Goal: Information Seeking & Learning: Check status

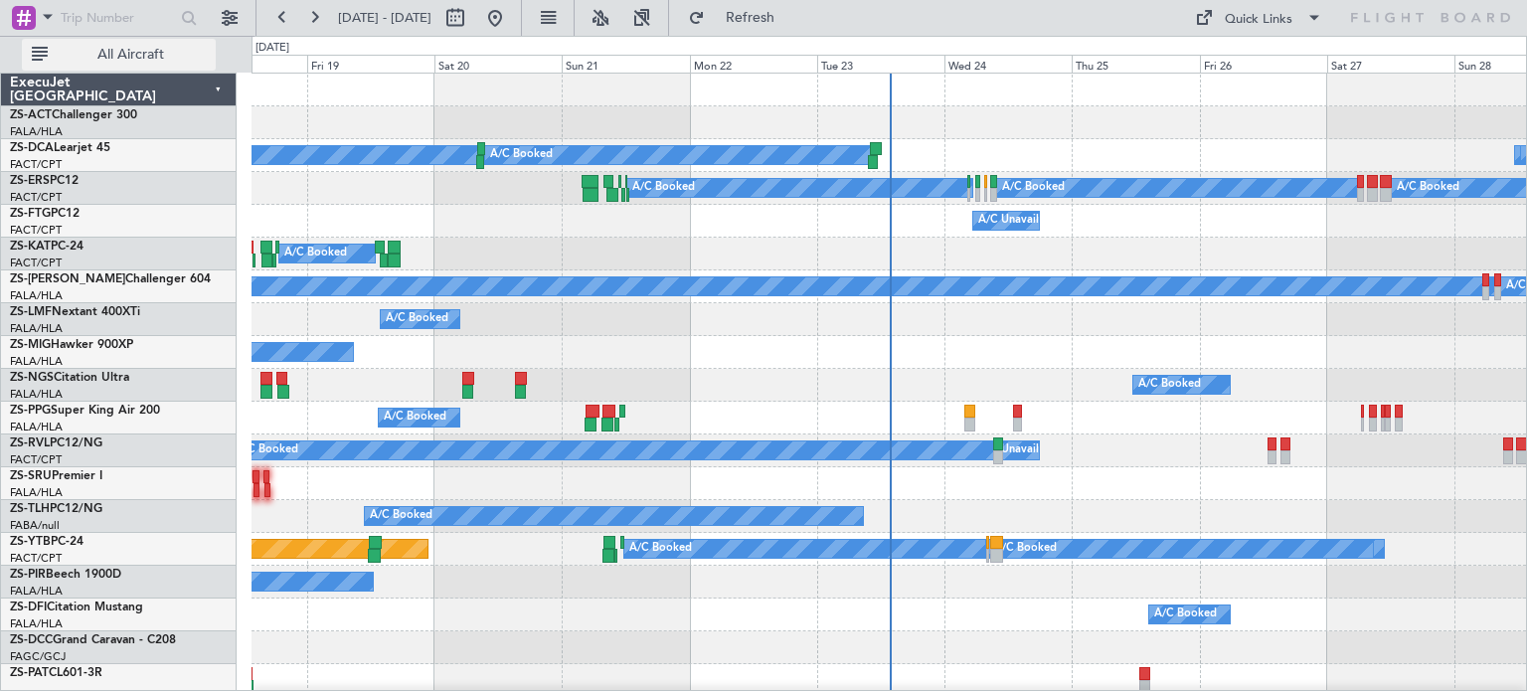
click at [202, 67] on button "All Aircraft" at bounding box center [119, 55] width 194 height 32
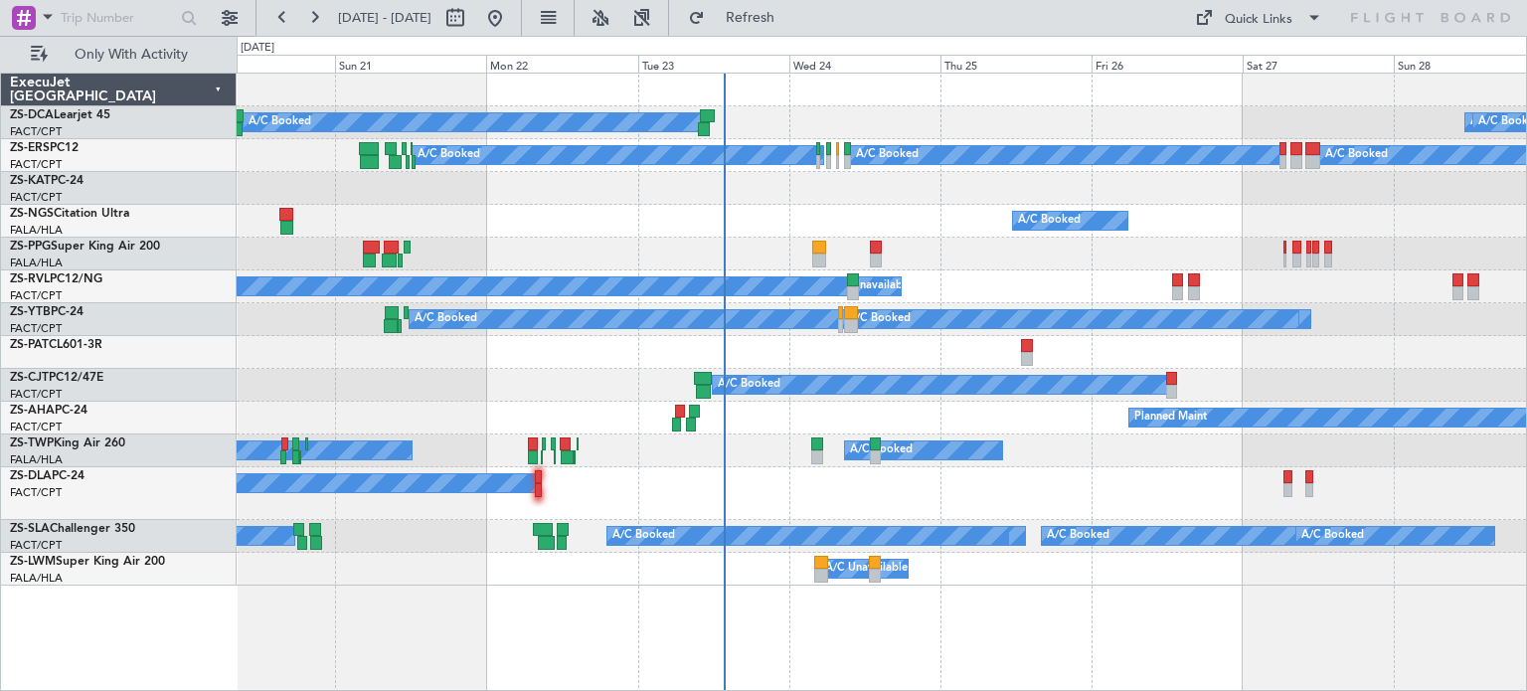
click at [1045, 331] on div "A/C Booked A/C Booked A/C Booked A/C Booked A/C Booked A/C Booked A/C Booked A/…" at bounding box center [882, 319] width 1290 height 33
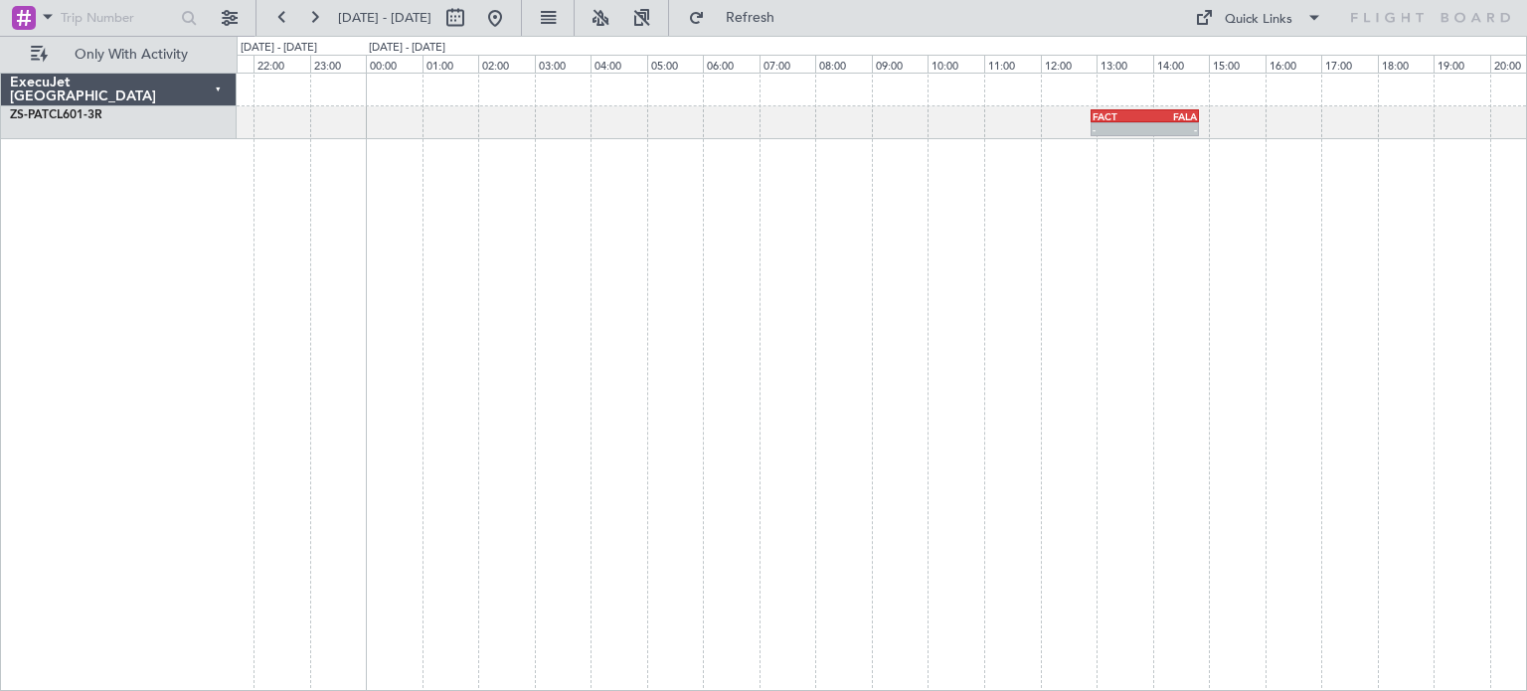
click at [1384, 503] on div "- - FACT 12:55 Z FALA 14:50 Z" at bounding box center [882, 382] width 1291 height 618
click at [1229, 496] on div at bounding box center [882, 382] width 1291 height 618
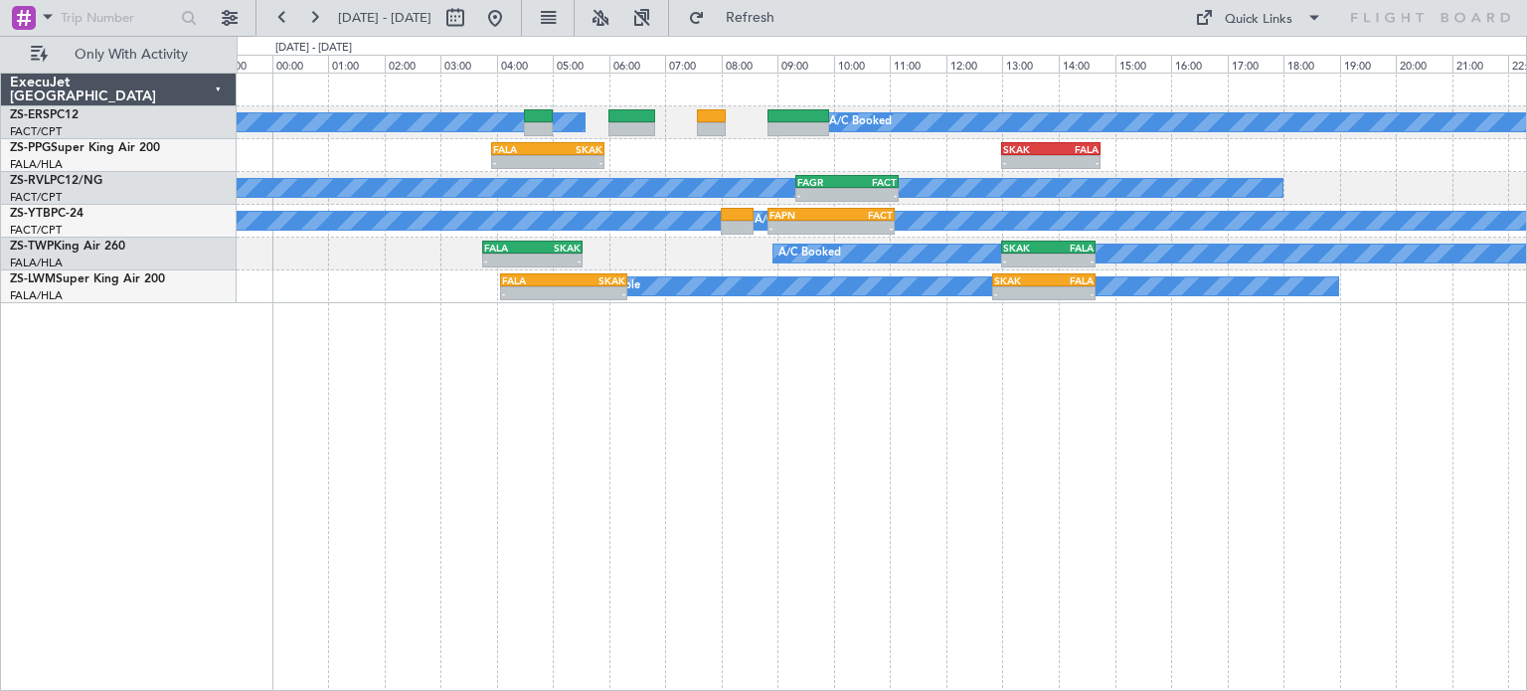
click at [887, 493] on div "A/C Booked A/C Booked A/C Booked A/C Booked A/C Booked A/C Booked A/C Booked A/…" at bounding box center [882, 382] width 1291 height 618
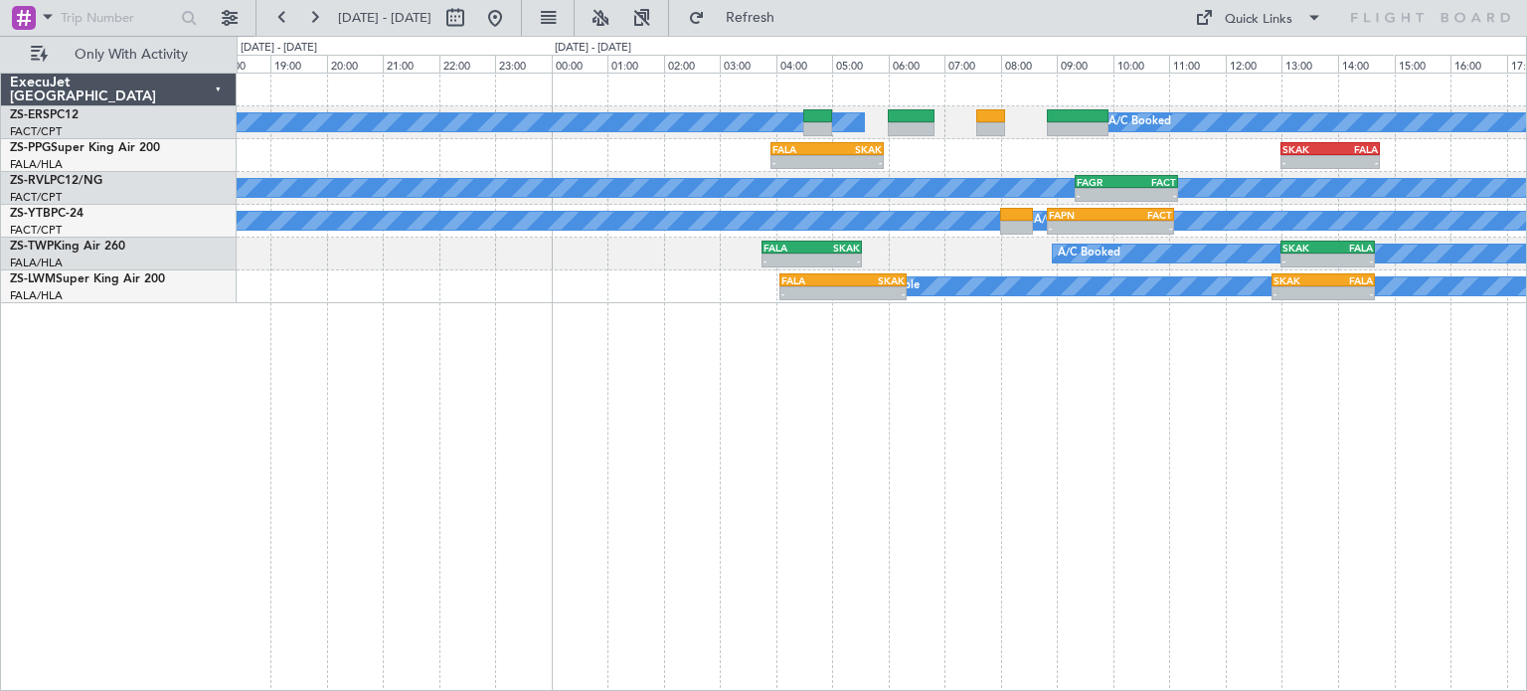
click at [969, 623] on div "A/C Booked A/C Booked A/C Booked A/C Booked A/C Booked A/C Booked A/C Booked A/…" at bounding box center [882, 382] width 1291 height 618
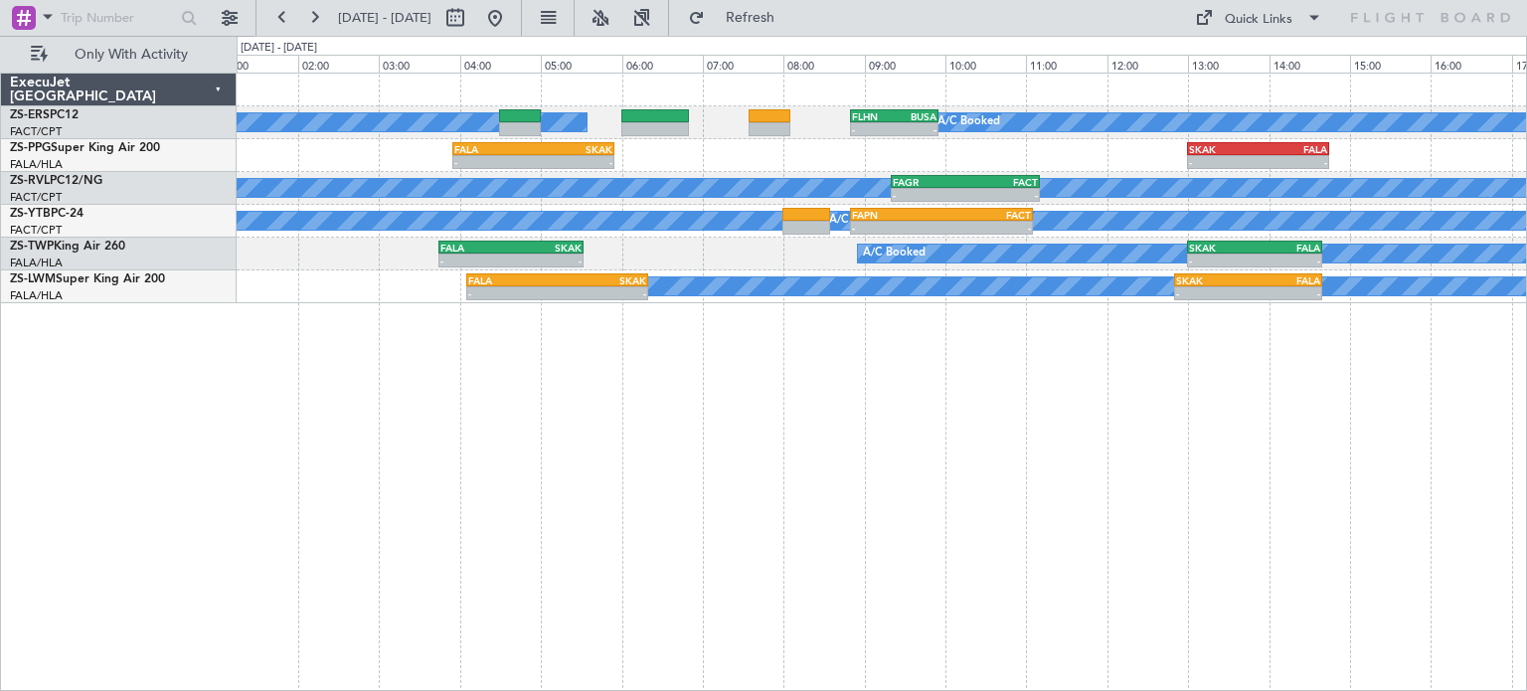
click at [893, 511] on div "A/C Booked A/C Booked A/C Booked A/C Booked A/C Booked A/C Booked A/C Booked - …" at bounding box center [882, 382] width 1291 height 618
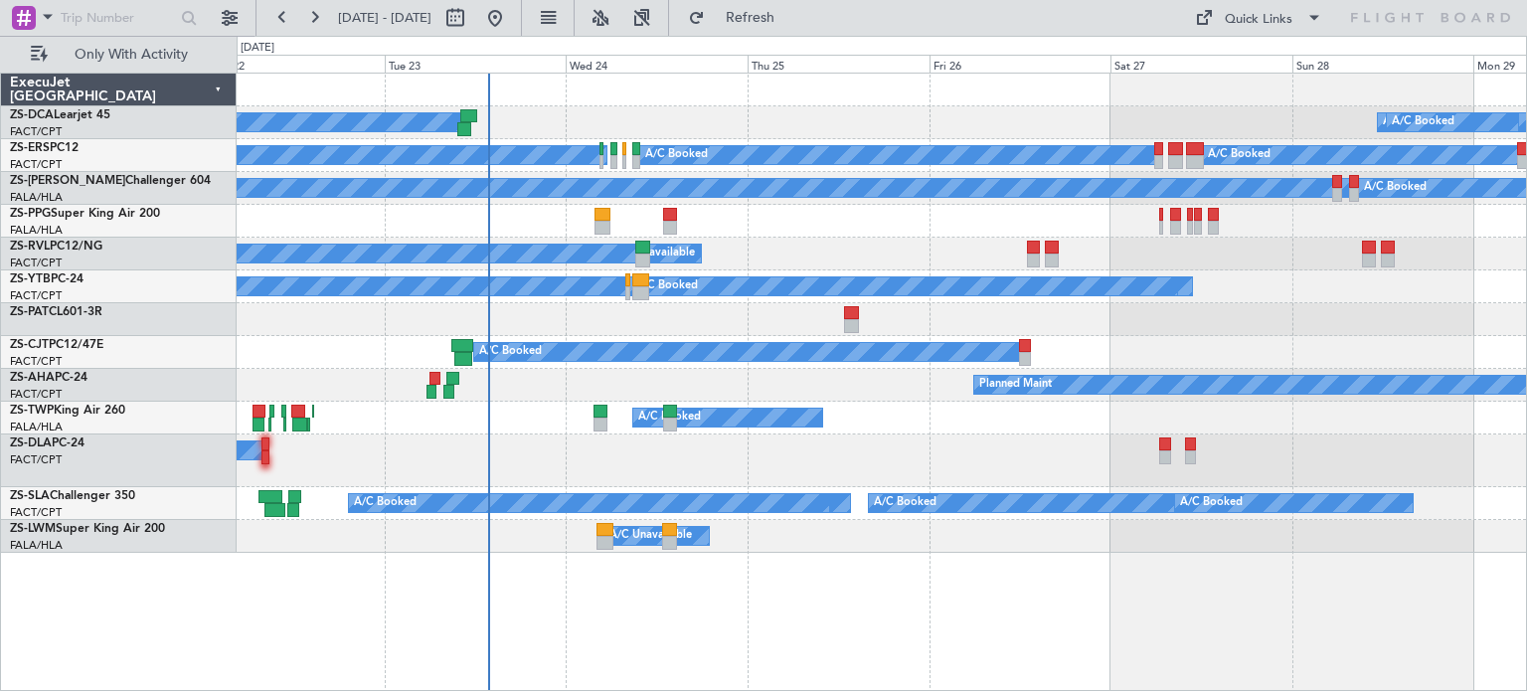
click at [1227, 317] on div "A/C Booked" at bounding box center [882, 319] width 1290 height 33
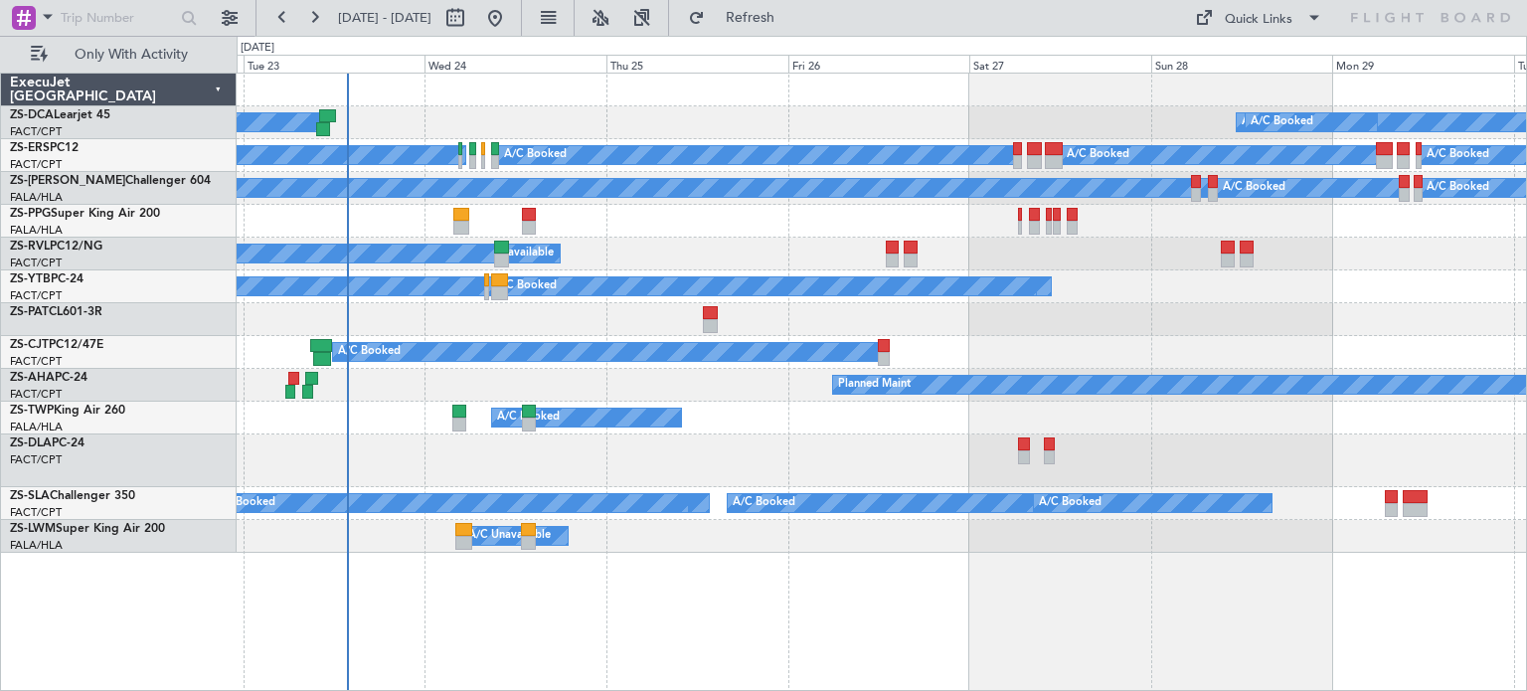
click at [1247, 345] on div "A/C Unavailable A/C Booked" at bounding box center [882, 352] width 1290 height 33
drag, startPoint x: 1377, startPoint y: 342, endPoint x: 1327, endPoint y: 307, distance: 60.7
click at [1358, 238] on div "A/C Booked A/C Booked A/C Booked A/C Booked A/C Booked A/C Booked A/C Booked A/…" at bounding box center [882, 313] width 1290 height 479
